Goal: Check status: Check status

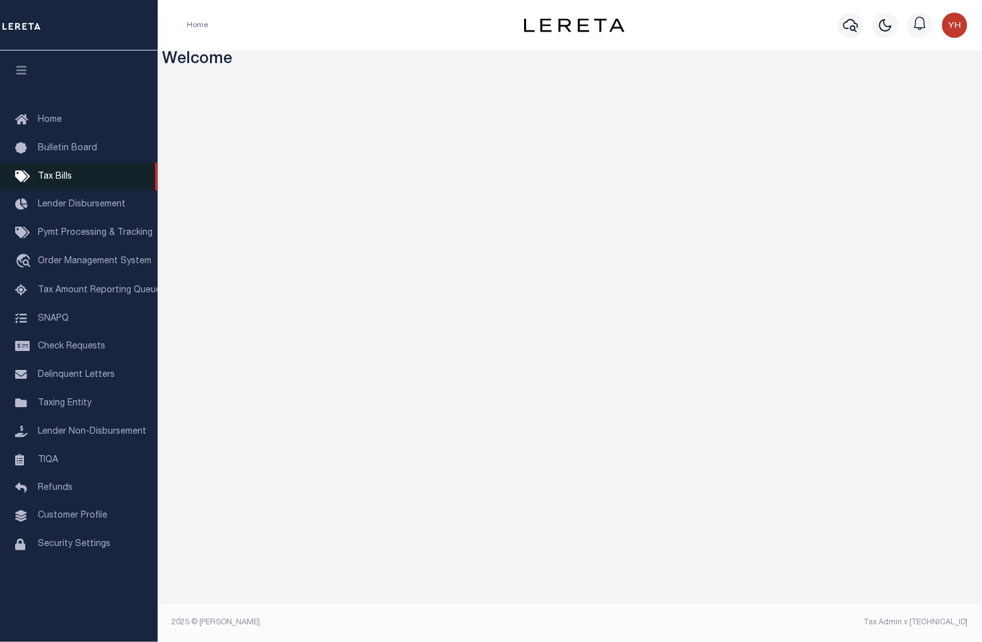
click at [40, 184] on link "Tax Bills" at bounding box center [79, 177] width 158 height 28
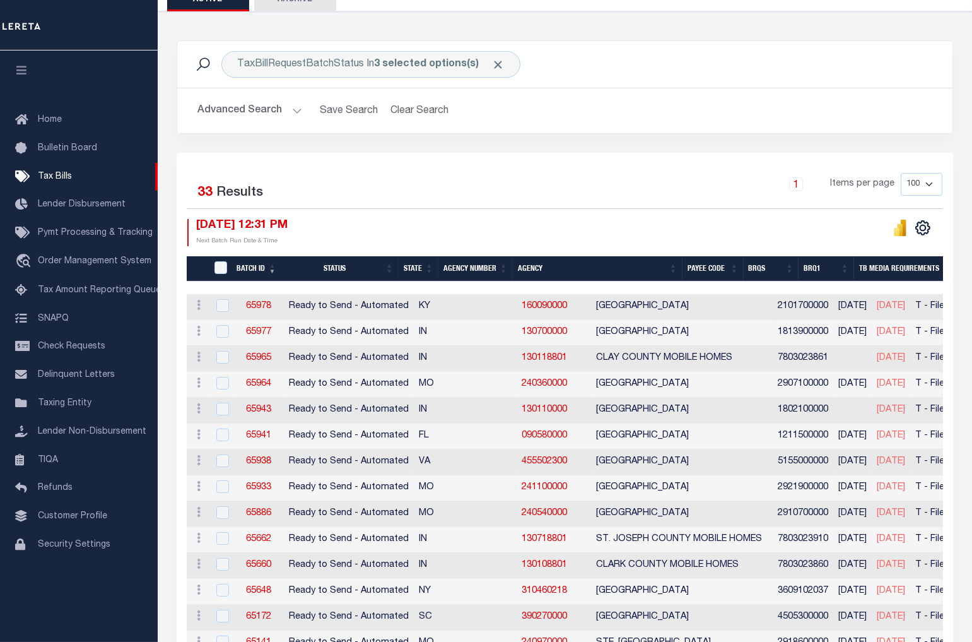
scroll to position [210, 0]
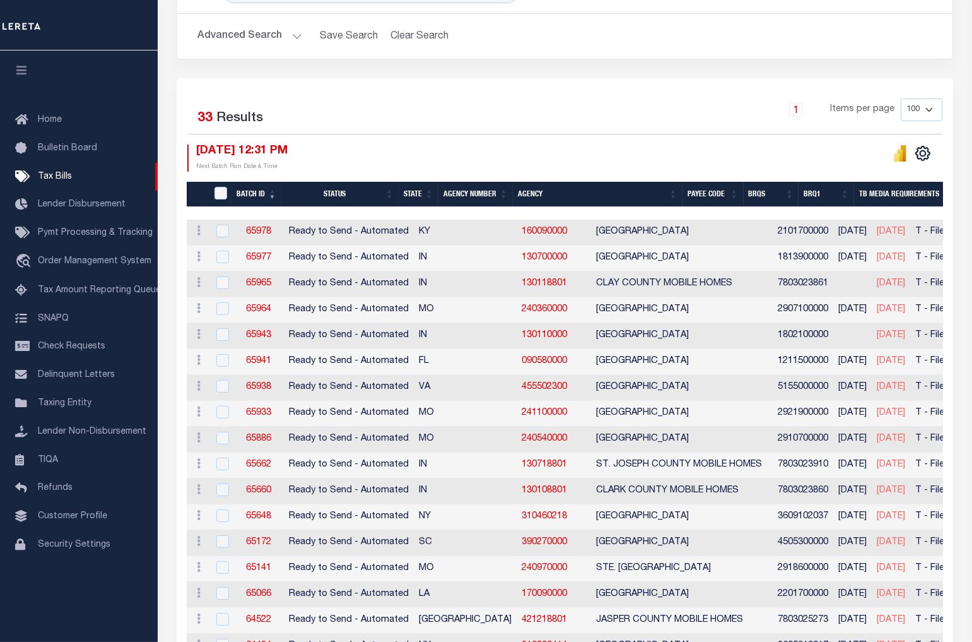
click at [486, 196] on th "Agency Number" at bounding box center [476, 195] width 74 height 26
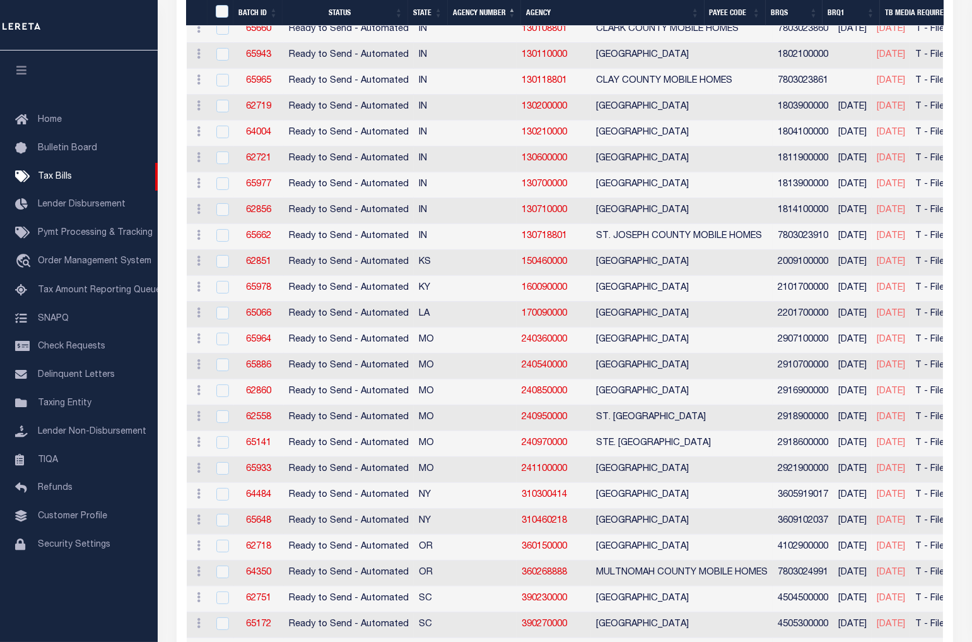
scroll to position [490, 0]
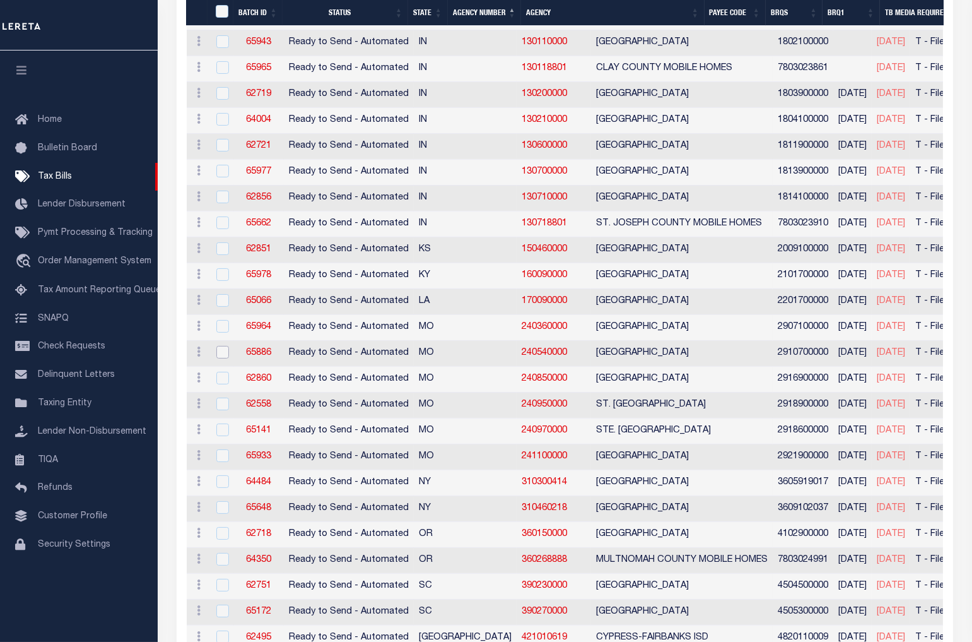
click at [220, 356] on input "checkbox" at bounding box center [222, 352] width 13 height 13
checkbox input "true"
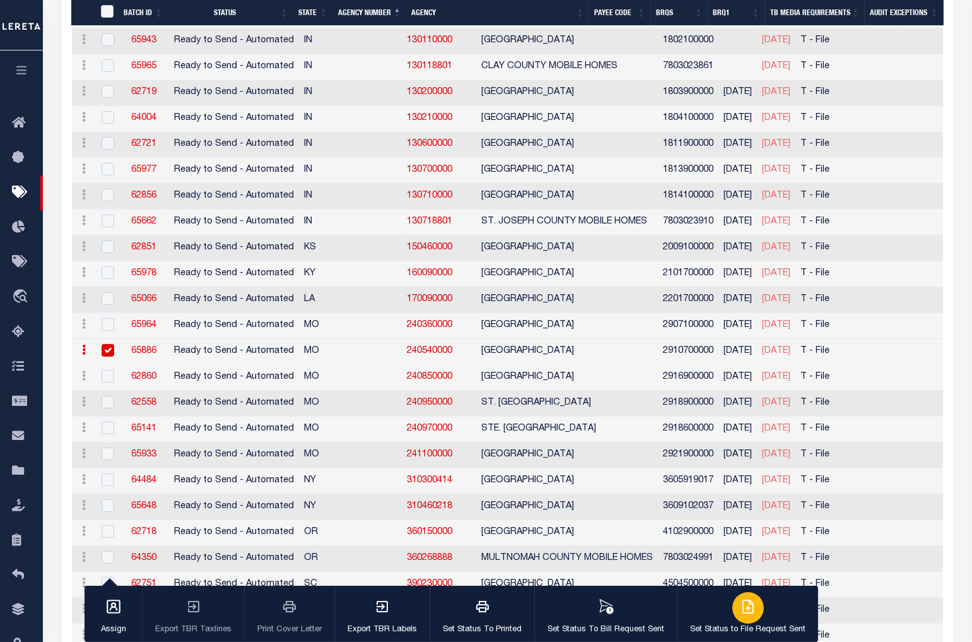
click at [734, 607] on div "button" at bounding box center [749, 608] width 32 height 32
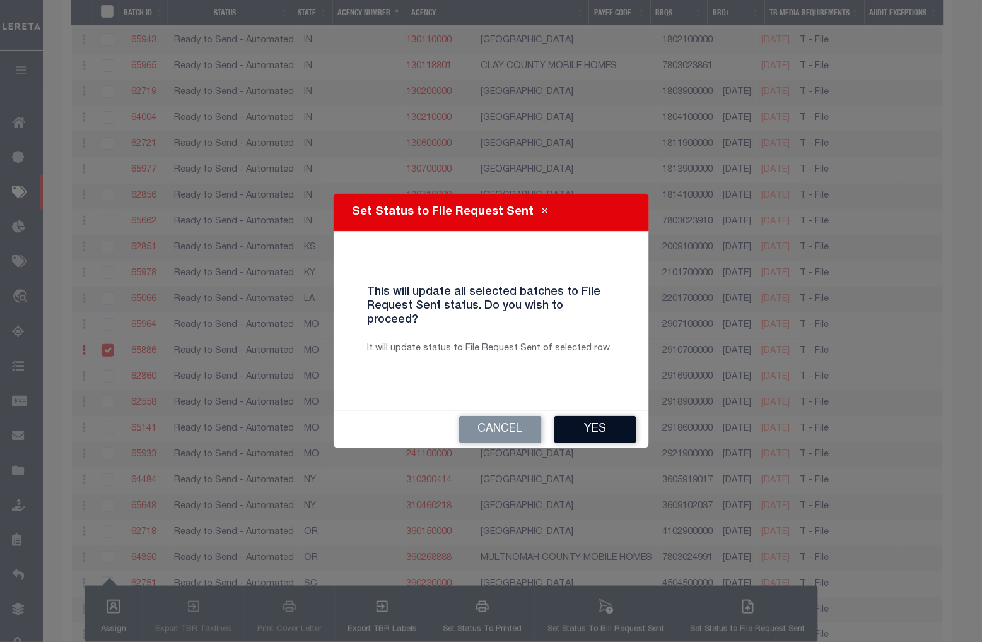
click at [620, 430] on button "Yes" at bounding box center [596, 429] width 82 height 27
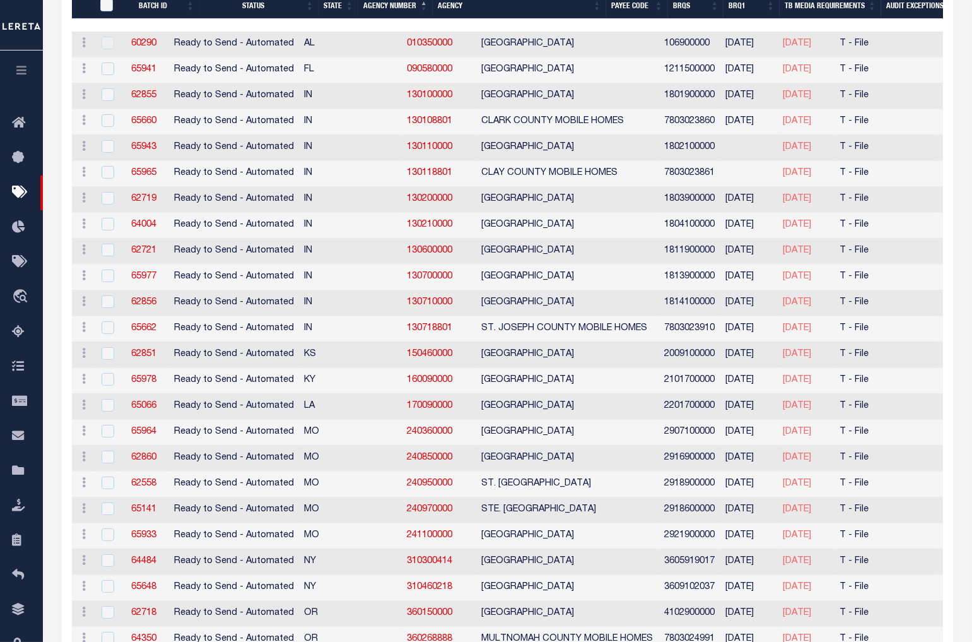
scroll to position [399, 0]
